Goal: Browse casually

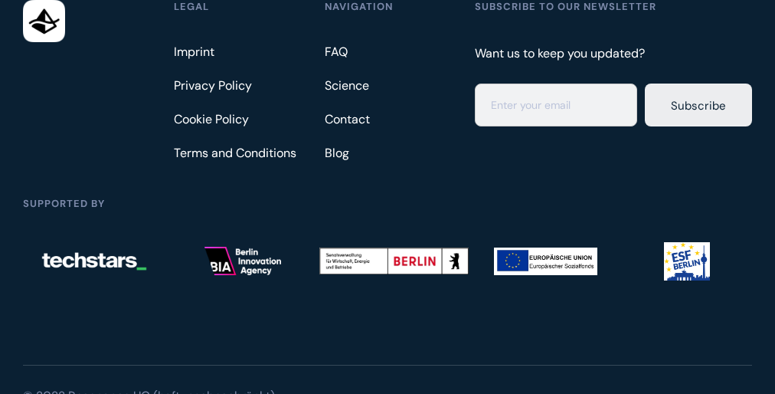
click at [387, 197] on p "Supported By" at bounding box center [387, 204] width 728 height 14
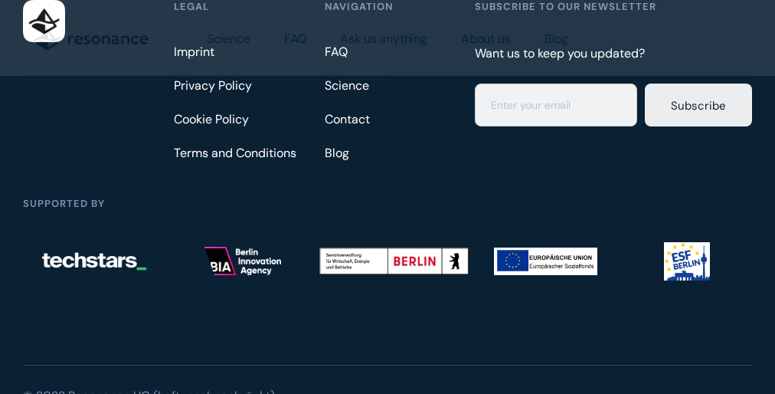
click at [387, 197] on p "Supported By" at bounding box center [387, 204] width 728 height 14
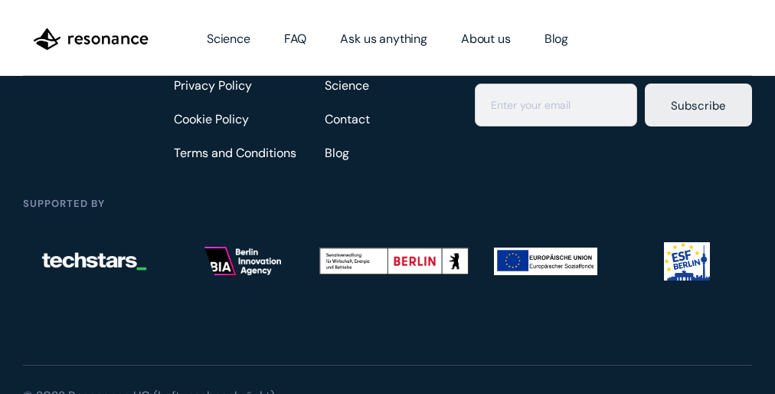
click at [387, 197] on p "Supported By" at bounding box center [387, 204] width 728 height 14
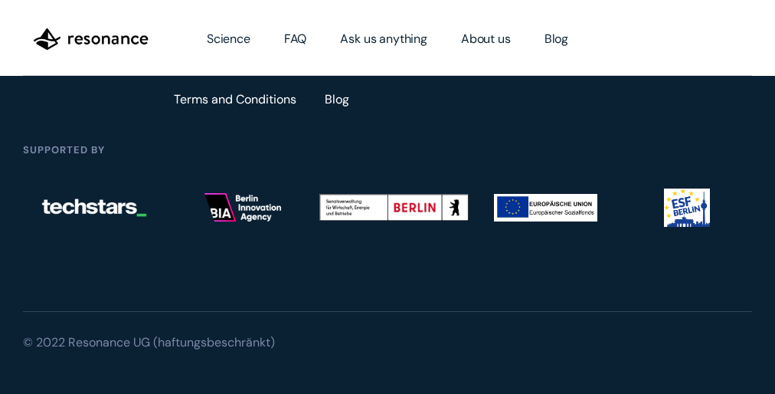
click at [387, 197] on img at bounding box center [393, 207] width 149 height 27
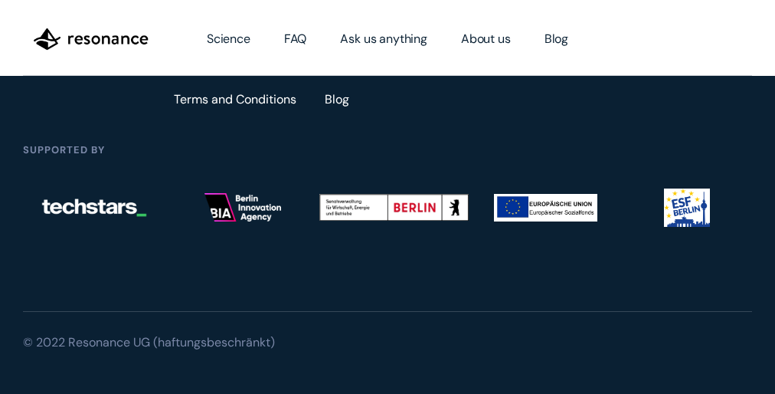
click at [387, 197] on img at bounding box center [393, 207] width 149 height 27
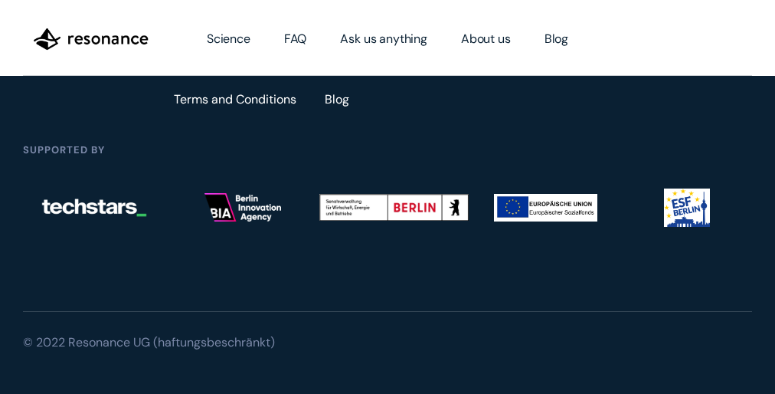
click at [387, 197] on img at bounding box center [393, 207] width 149 height 27
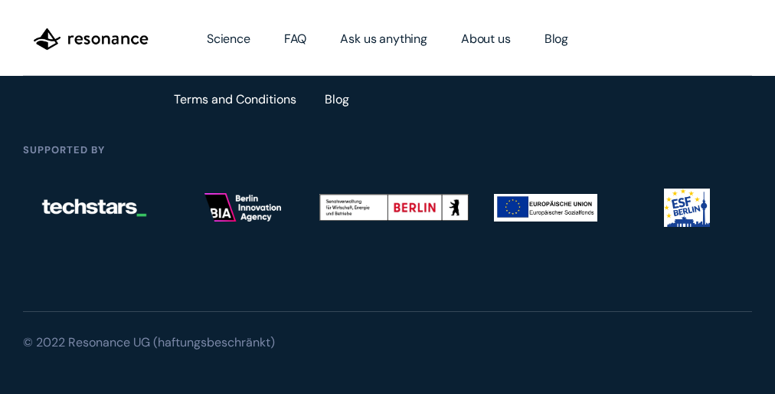
click at [387, 197] on img at bounding box center [393, 207] width 149 height 27
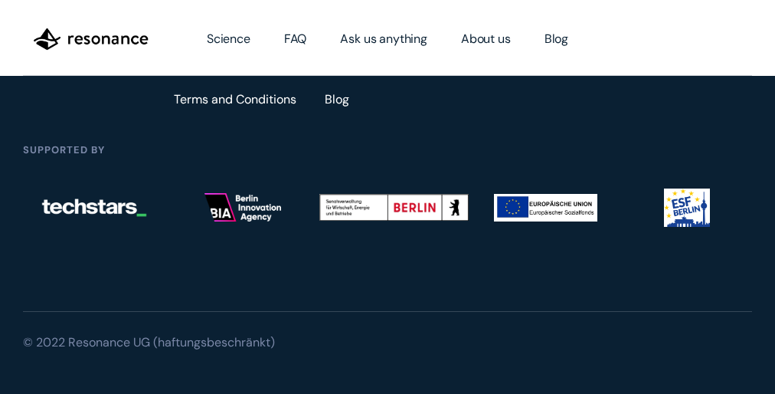
click at [387, 197] on img at bounding box center [393, 207] width 149 height 27
